Goal: Information Seeking & Learning: Learn about a topic

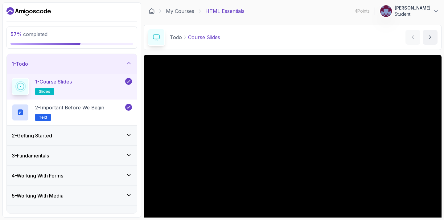
click at [89, 137] on div "2 - Getting Started" at bounding box center [72, 135] width 120 height 7
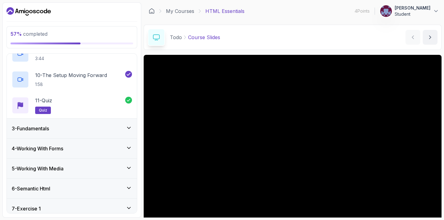
click at [89, 144] on div "4 - Working With Forms" at bounding box center [72, 149] width 130 height 20
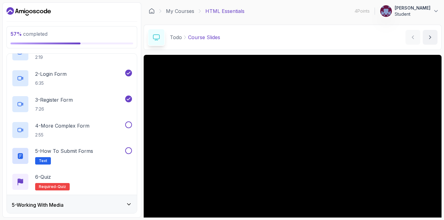
scroll to position [31, 0]
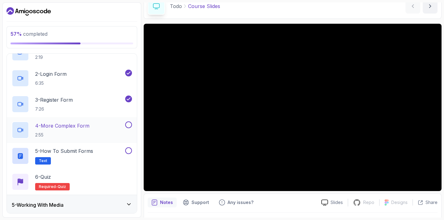
click at [104, 127] on div "4 - More Complex Form 2:55" at bounding box center [68, 130] width 112 height 17
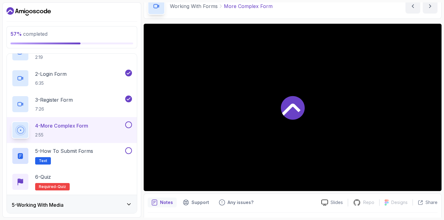
scroll to position [31, 0]
click at [137, 127] on div "4 - More Complex Form 2:55" at bounding box center [72, 130] width 130 height 26
click at [129, 125] on button at bounding box center [128, 125] width 7 height 7
click at [96, 148] on div "5 - How to Submit Forms Text" at bounding box center [68, 156] width 112 height 17
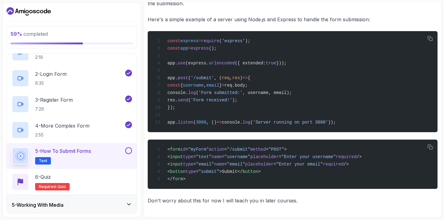
scroll to position [468, 0]
click at [129, 150] on button at bounding box center [128, 151] width 7 height 7
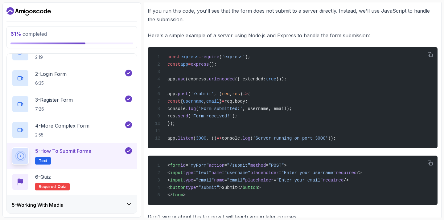
scroll to position [473, 0]
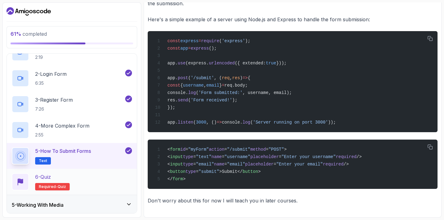
click at [114, 177] on div "6 - Quiz Required- quiz" at bounding box center [72, 181] width 120 height 17
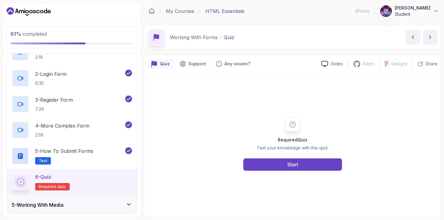
click at [264, 173] on div "Required Quiz Test your knowledge with this quiz. Start" at bounding box center [293, 144] width 290 height 140
click at [265, 171] on button "Start" at bounding box center [293, 165] width 99 height 12
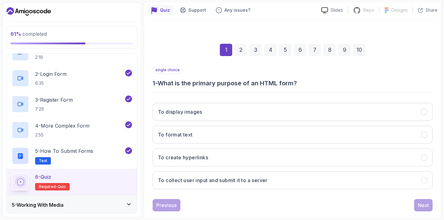
scroll to position [55, 0]
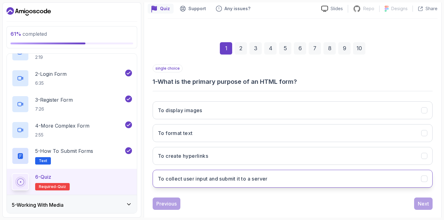
click at [235, 178] on h3 "To collect user input and submit it to a server" at bounding box center [213, 178] width 110 height 7
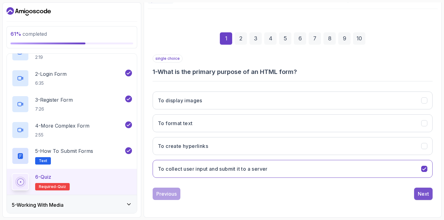
click at [417, 190] on button "Next" at bounding box center [424, 194] width 19 height 12
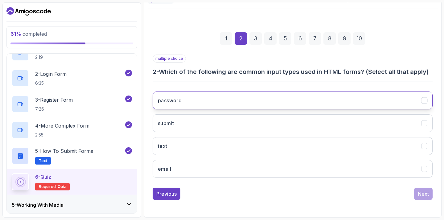
click at [242, 104] on button "password" at bounding box center [293, 101] width 280 height 18
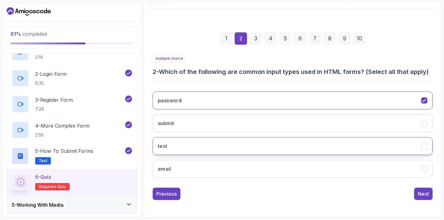
click at [227, 146] on button "text" at bounding box center [293, 146] width 280 height 18
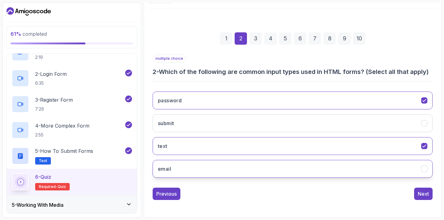
click at [227, 163] on button "email" at bounding box center [293, 169] width 280 height 18
click at [424, 193] on div "Next" at bounding box center [423, 193] width 11 height 7
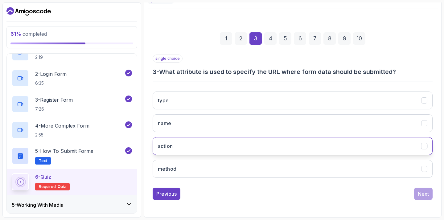
click at [223, 153] on button "action" at bounding box center [293, 146] width 280 height 18
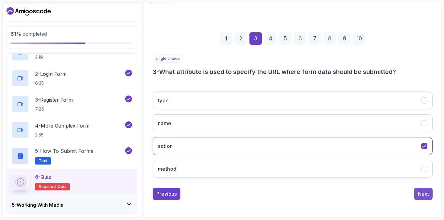
click at [426, 194] on div "Next" at bounding box center [423, 193] width 11 height 7
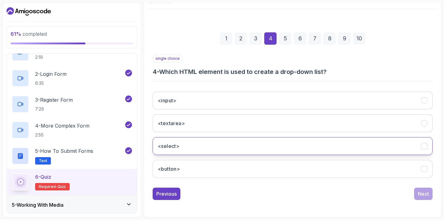
click at [237, 146] on button "<select>" at bounding box center [293, 146] width 280 height 18
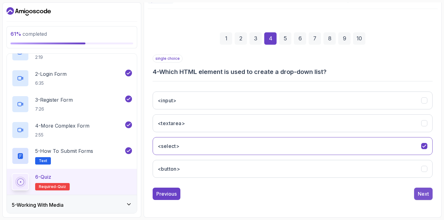
click at [430, 195] on button "Next" at bounding box center [424, 194] width 19 height 12
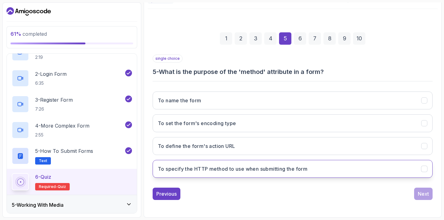
click at [258, 173] on button "To specify the HTTP method to use when submitting the form" at bounding box center [293, 169] width 280 height 18
click at [427, 195] on div "Next" at bounding box center [423, 193] width 11 height 7
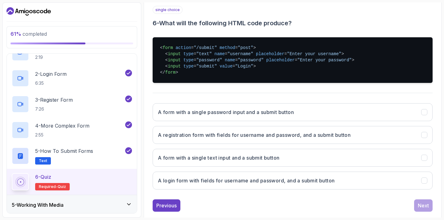
scroll to position [115, 0]
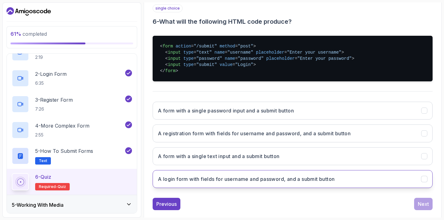
click at [232, 182] on h3 "A login form with fields for username and password, and a submit button" at bounding box center [246, 179] width 177 height 7
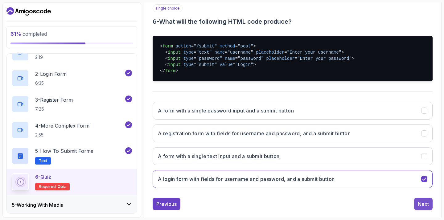
click at [421, 205] on div "Next" at bounding box center [423, 204] width 11 height 7
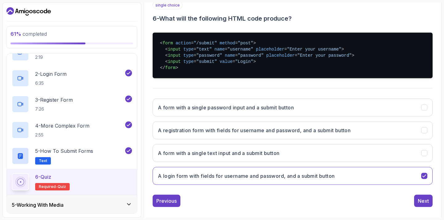
scroll to position [65, 0]
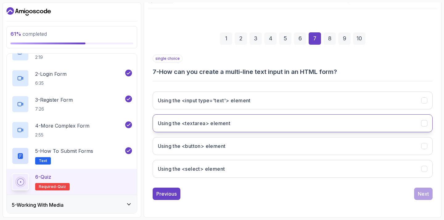
click at [213, 126] on h3 "Using the <textarea> element" at bounding box center [194, 123] width 73 height 7
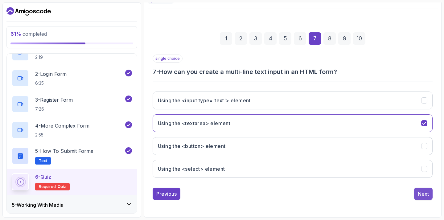
click at [427, 196] on div "Next" at bounding box center [423, 193] width 11 height 7
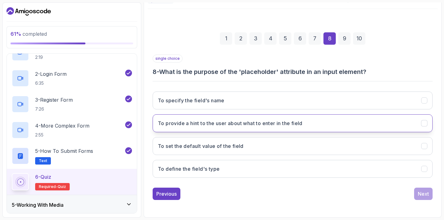
click at [242, 124] on h3 "To provide a hint to the user about what to enter in the field" at bounding box center [230, 123] width 145 height 7
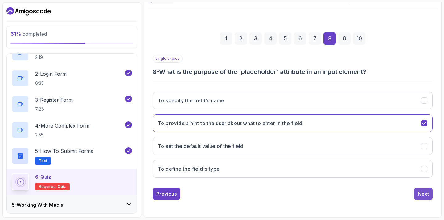
click at [422, 197] on div "Next" at bounding box center [423, 193] width 11 height 7
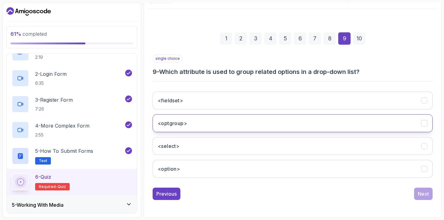
click at [220, 124] on button "<optgroup>" at bounding box center [293, 124] width 280 height 18
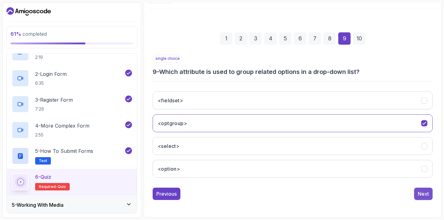
click at [419, 194] on div "Next" at bounding box center [423, 193] width 11 height 7
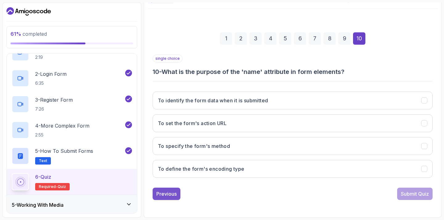
click at [164, 193] on div "Previous" at bounding box center [166, 193] width 20 height 7
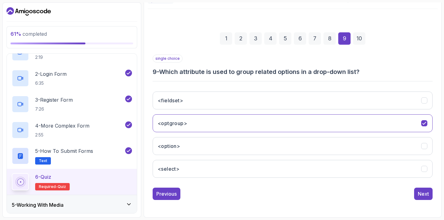
click at [161, 74] on h3 "9 - Which attribute is used to group related options in a drop-down list?" at bounding box center [293, 72] width 280 height 9
click at [162, 73] on h3 "9 - Which attribute is used to group related options in a drop-down list?" at bounding box center [293, 72] width 280 height 9
copy p "single choice"
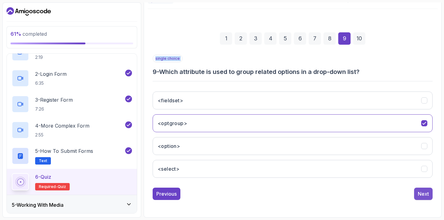
click at [428, 194] on div "Next" at bounding box center [423, 193] width 11 height 7
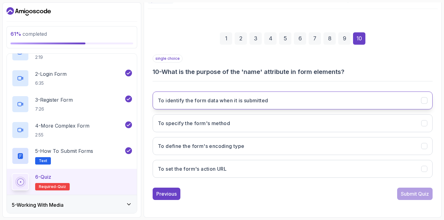
click at [258, 95] on button "To identify the form data when it is submitted" at bounding box center [293, 101] width 280 height 18
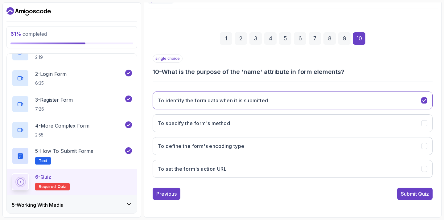
click at [251, 72] on h3 "10 - What is the purpose of the 'name' attribute in form elements?" at bounding box center [293, 72] width 280 height 9
copy p "single choice"
click at [254, 102] on h3 "To identify the form data when it is submitted" at bounding box center [213, 100] width 110 height 7
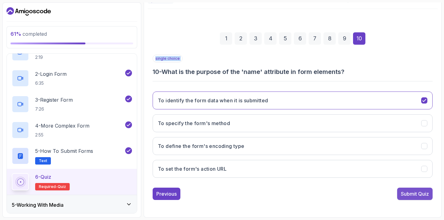
click at [398, 193] on button "Submit Quiz" at bounding box center [415, 194] width 35 height 12
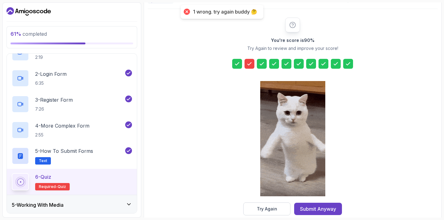
click at [249, 60] on div at bounding box center [250, 64] width 10 height 10
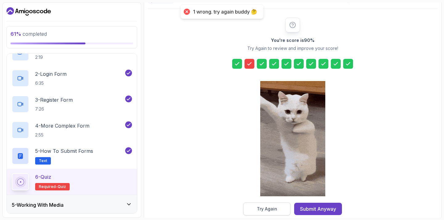
click at [273, 209] on div "Try Again" at bounding box center [267, 209] width 20 height 6
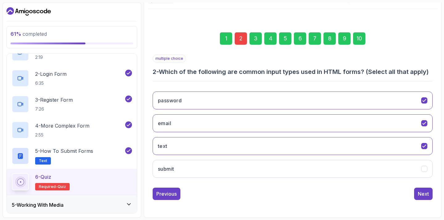
click at [245, 44] on div "2" at bounding box center [241, 38] width 12 height 12
click at [245, 41] on div "2" at bounding box center [241, 38] width 12 height 12
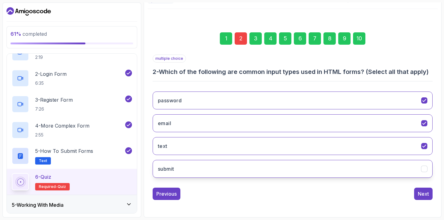
click at [240, 169] on button "submit" at bounding box center [293, 169] width 280 height 18
click at [427, 198] on button "Next" at bounding box center [424, 194] width 19 height 12
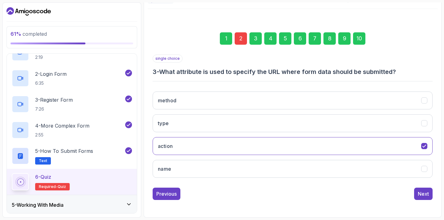
click at [361, 40] on div "10" at bounding box center [359, 38] width 12 height 12
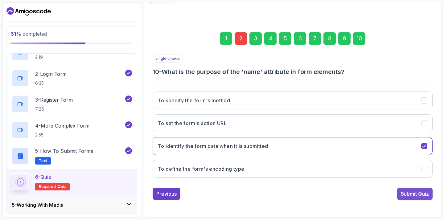
click at [414, 197] on div "Submit Quiz" at bounding box center [415, 193] width 28 height 7
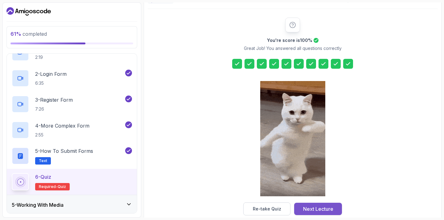
click at [311, 209] on div "Next Lecture" at bounding box center [318, 209] width 30 height 7
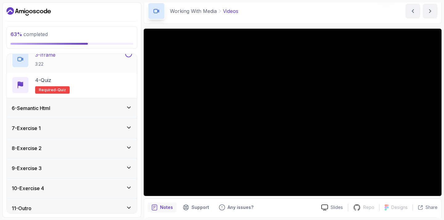
scroll to position [164, 0]
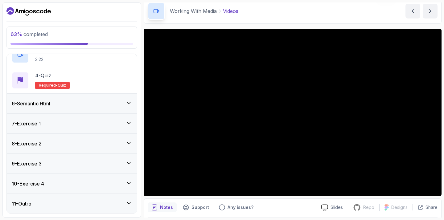
click at [86, 209] on div "11 - Outro" at bounding box center [72, 204] width 130 height 20
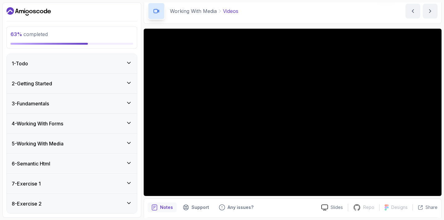
scroll to position [0, 0]
click at [111, 140] on div "5 - Working With Media" at bounding box center [72, 144] width 130 height 20
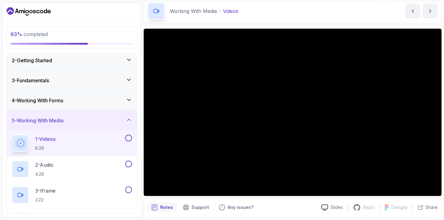
scroll to position [21, 0]
